Goal: Download file/media

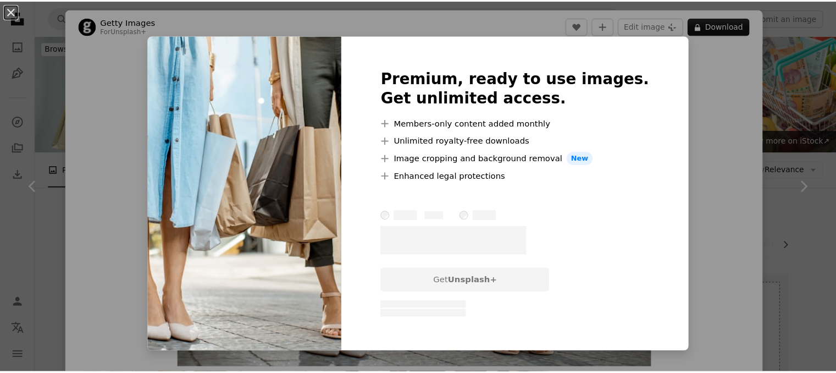
scroll to position [1210, 0]
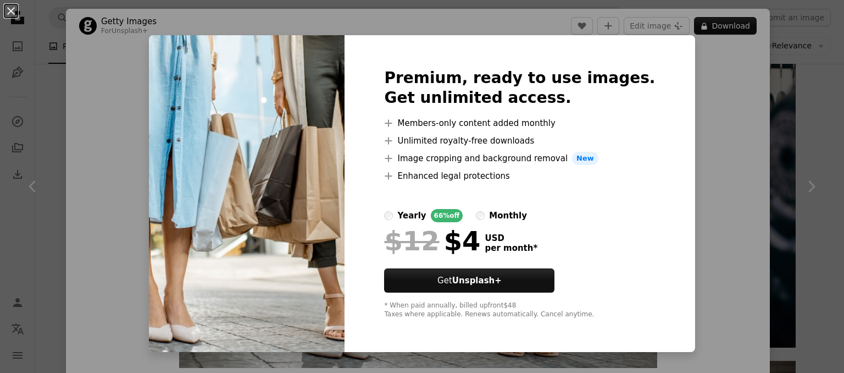
click at [702, 196] on div "An X shape Premium, ready to use images. Get unlimited access. A plus sign Memb…" at bounding box center [422, 186] width 844 height 373
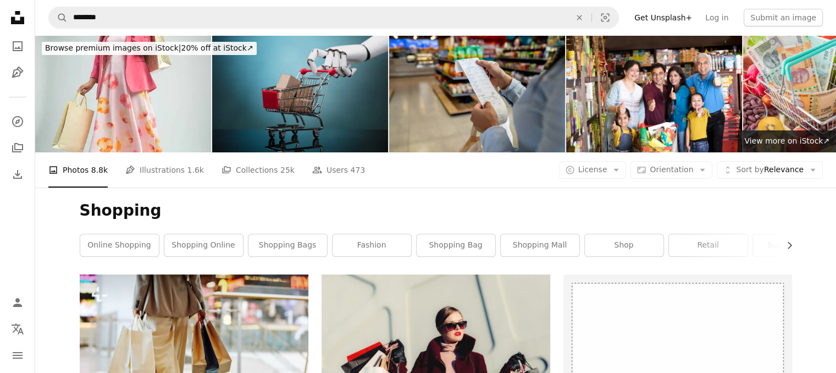
click at [295, 86] on img at bounding box center [300, 93] width 176 height 117
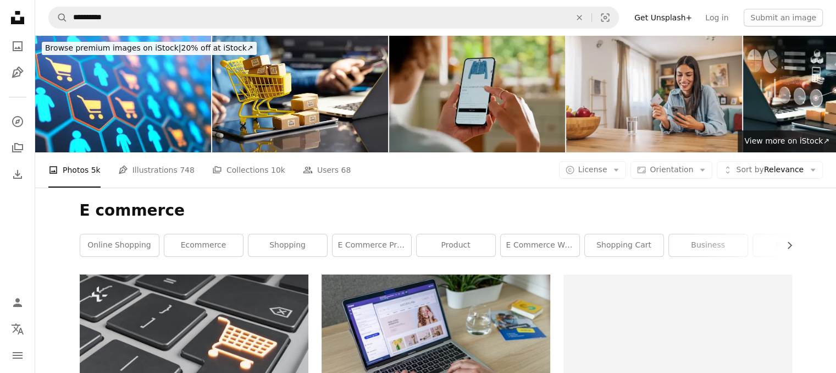
scroll to position [40, 0]
